Goal: Task Accomplishment & Management: Manage account settings

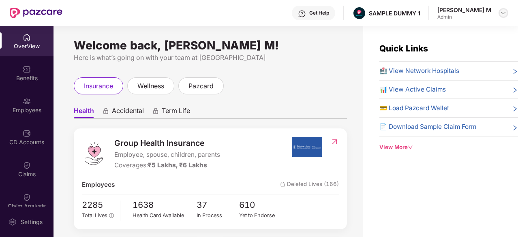
click at [501, 11] on img at bounding box center [503, 13] width 6 height 6
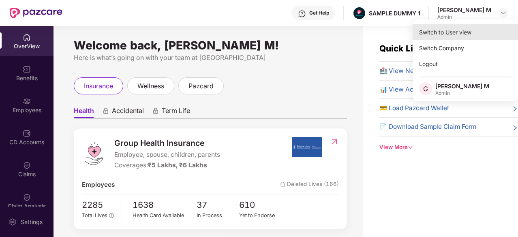
click at [483, 28] on div "Switch to User view" at bounding box center [465, 32] width 105 height 16
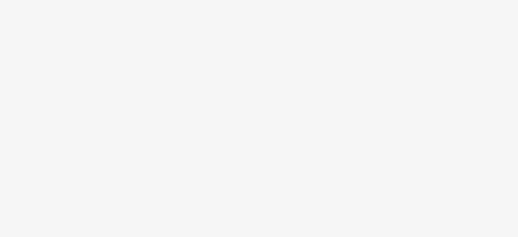
click at [122, 118] on body at bounding box center [259, 118] width 518 height 237
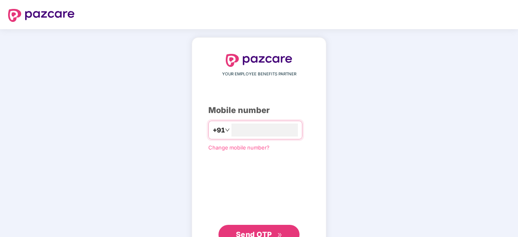
type input "**********"
click at [263, 227] on button "Send OTP" at bounding box center [259, 233] width 81 height 19
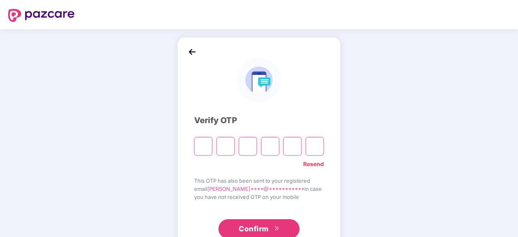
type input "*"
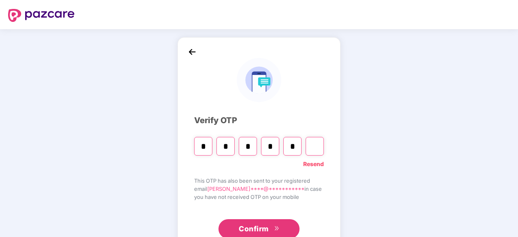
type input "*"
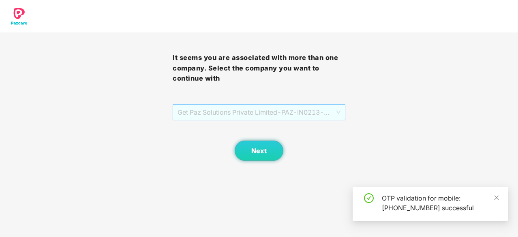
click at [249, 106] on span "Get Paz Solutions Private Limited - PAZ-IN0213 - EMPLOYEE" at bounding box center [259, 112] width 163 height 15
